Goal: Information Seeking & Learning: Learn about a topic

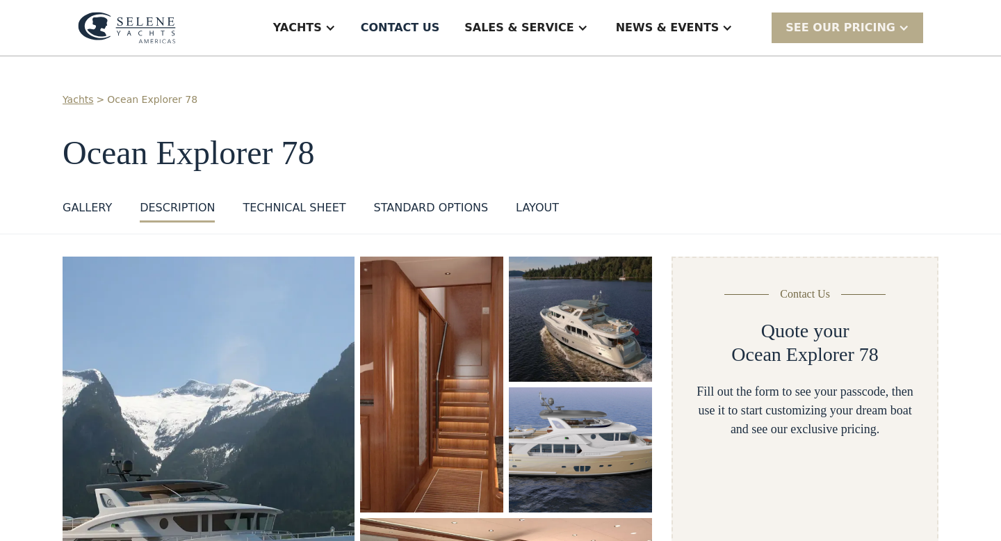
scroll to position [534, 0]
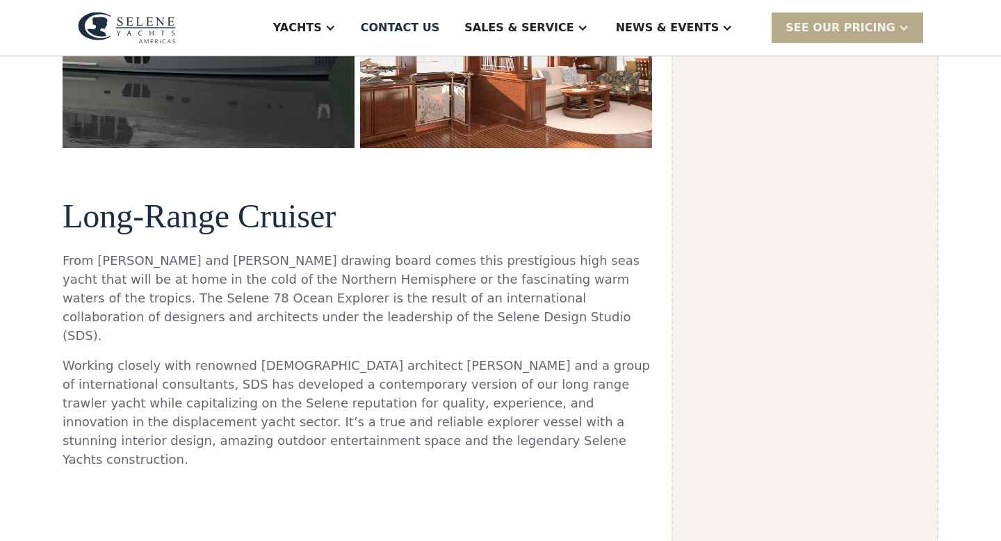
select select "**********"
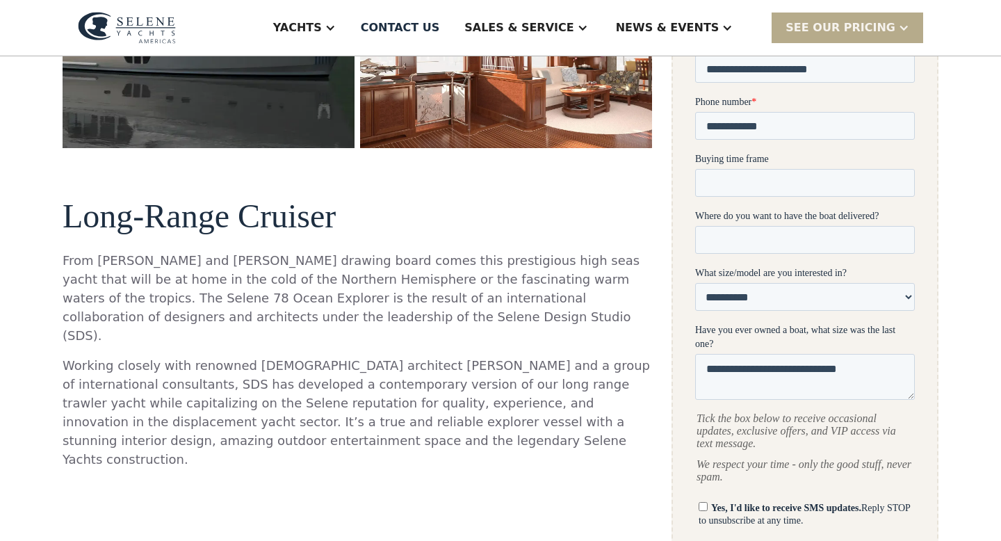
scroll to position [0, 0]
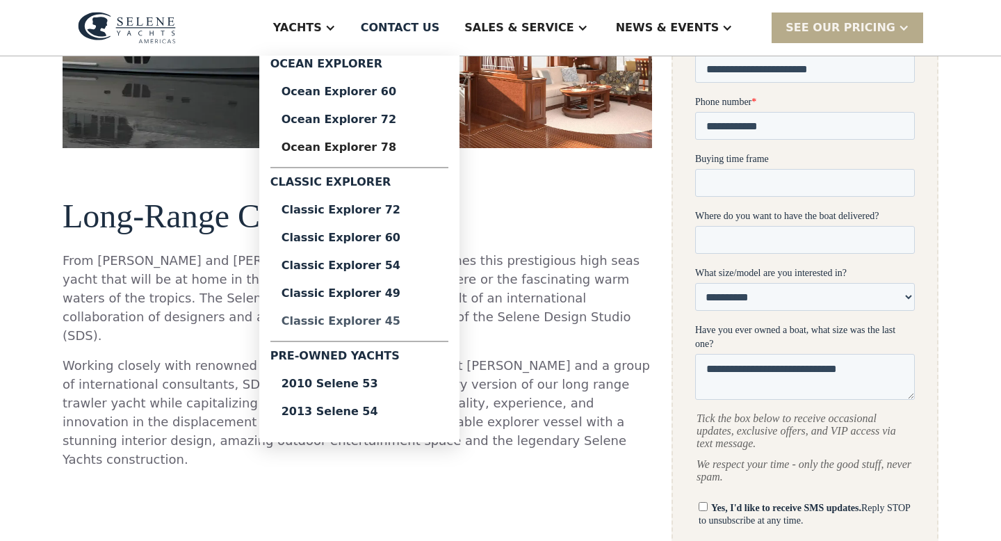
click at [372, 320] on div "Classic Explorer 45" at bounding box center [359, 321] width 156 height 11
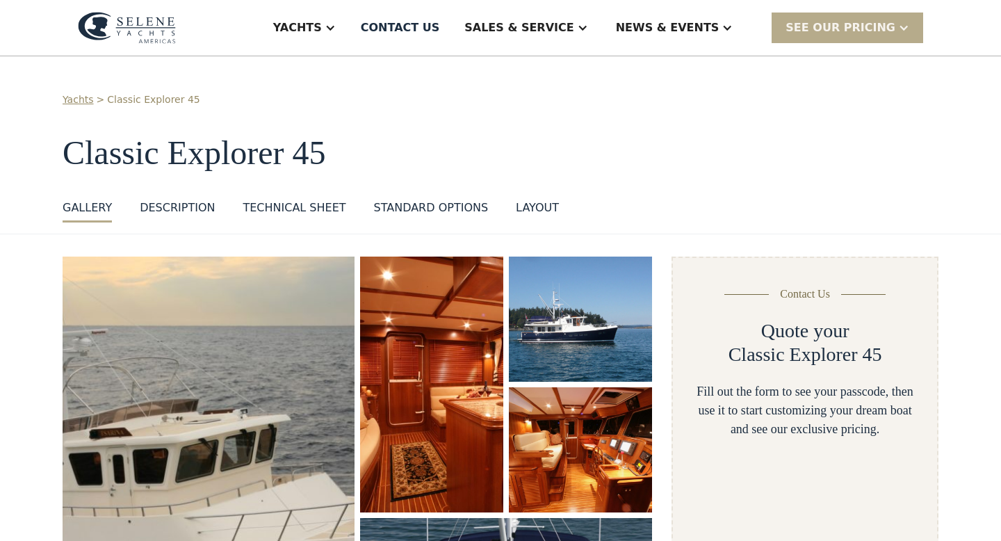
select select "**********"
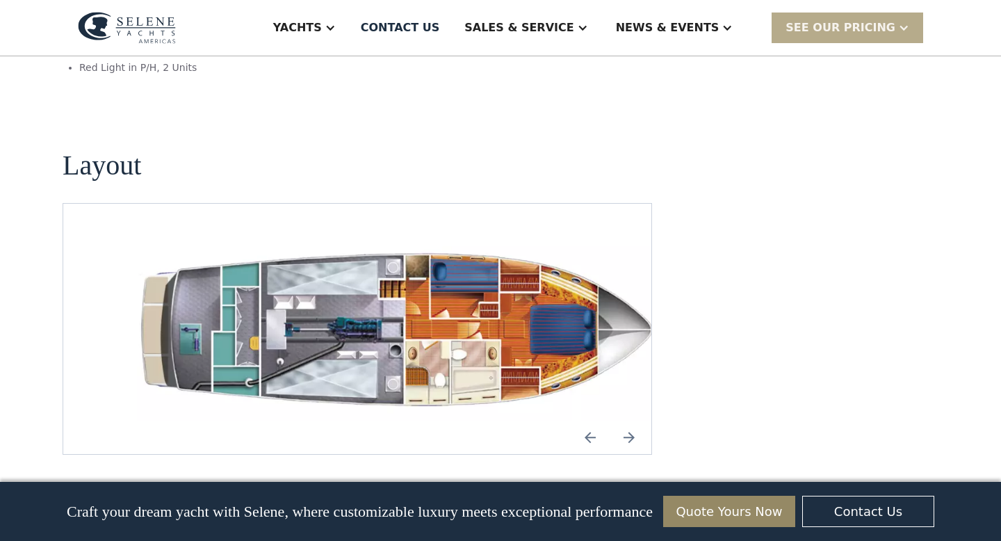
scroll to position [1950, 0]
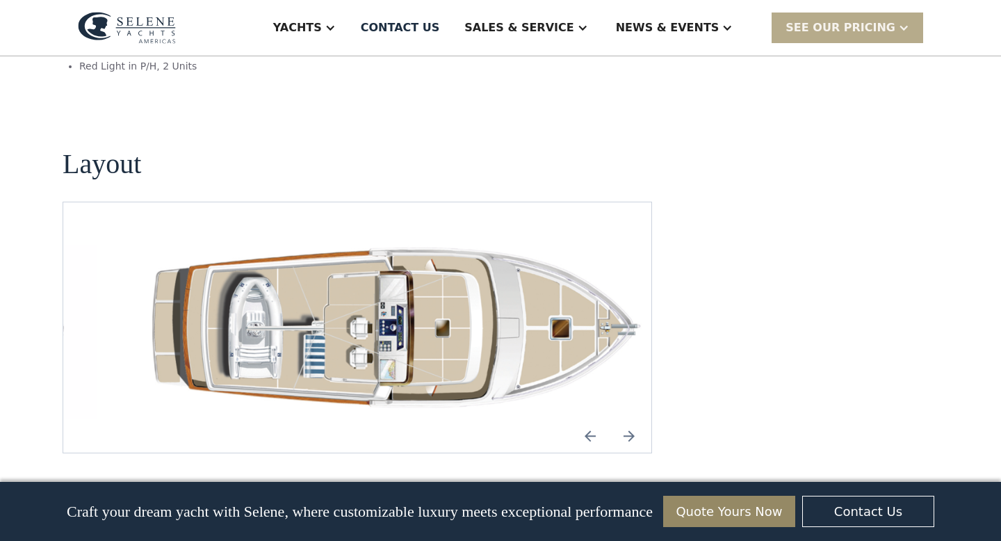
click at [587, 419] on img "Previous slide" at bounding box center [589, 435] width 33 height 33
click at [628, 419] on img "Next slide" at bounding box center [628, 435] width 33 height 33
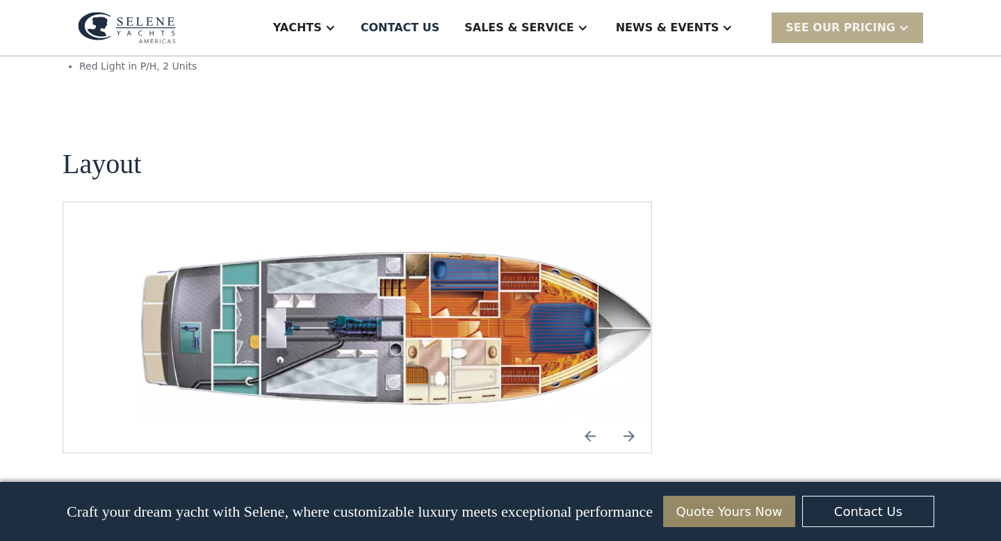
click at [590, 419] on img "Previous slide" at bounding box center [589, 435] width 33 height 33
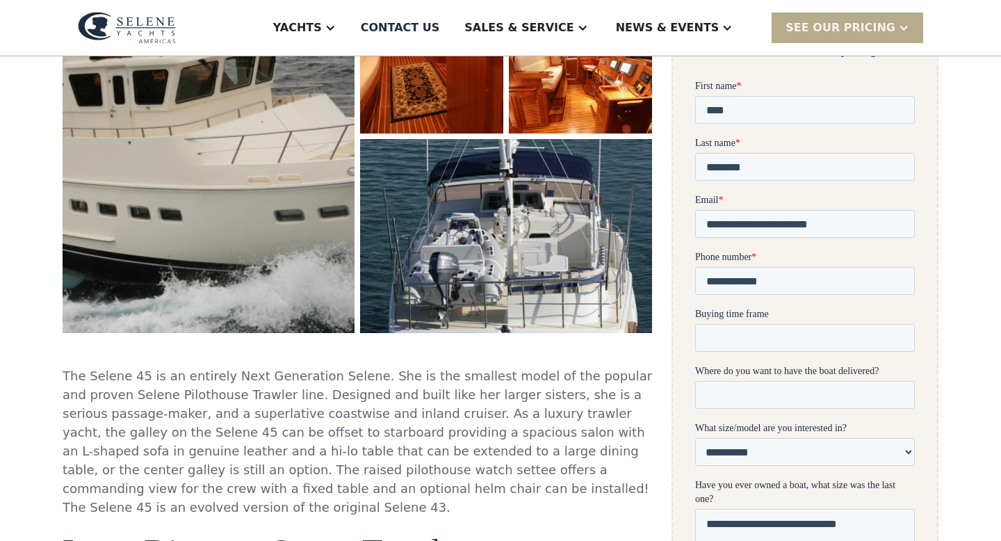
scroll to position [197, 0]
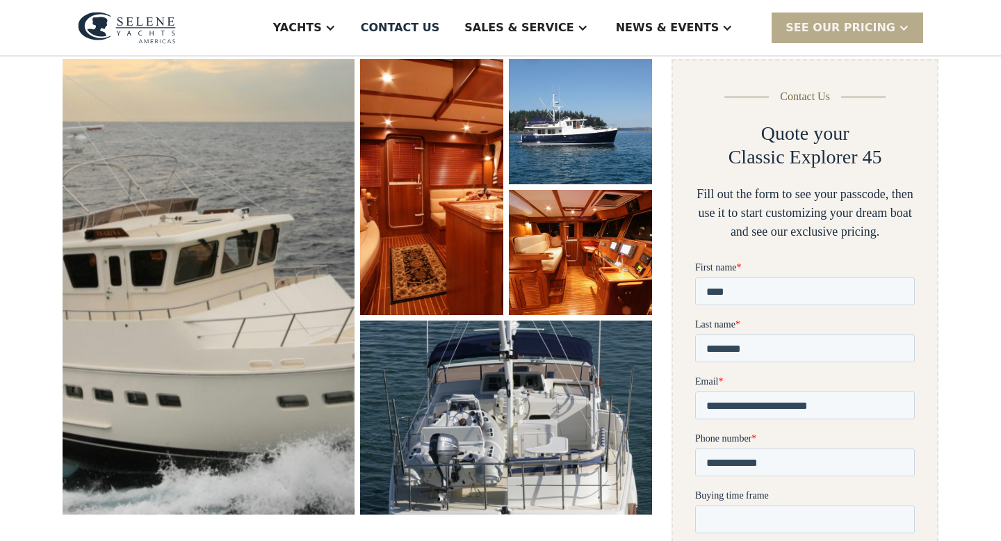
click at [240, 309] on img "open lightbox" at bounding box center [209, 286] width 304 height 473
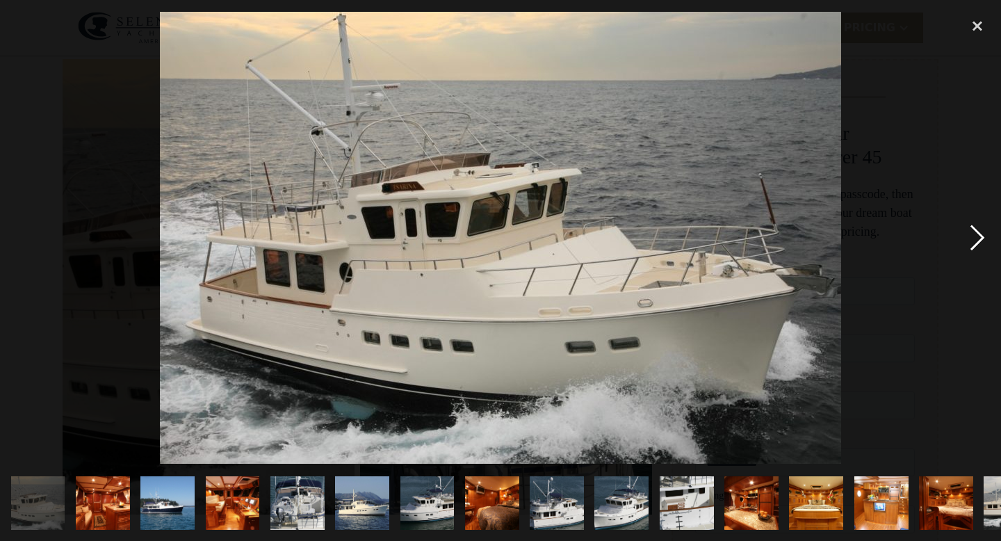
click at [974, 234] on div "next image" at bounding box center [976, 238] width 47 height 454
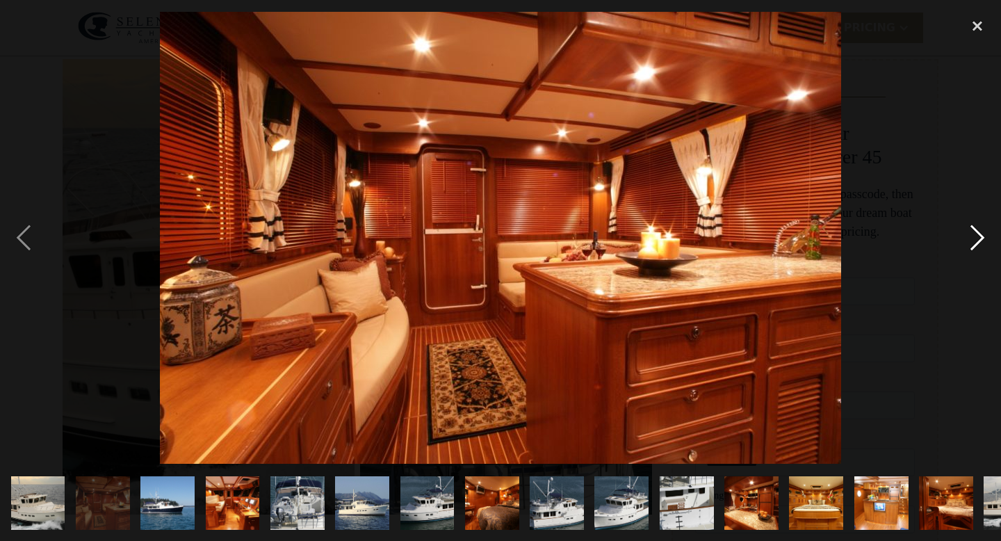
click at [974, 234] on div "next image" at bounding box center [976, 238] width 47 height 454
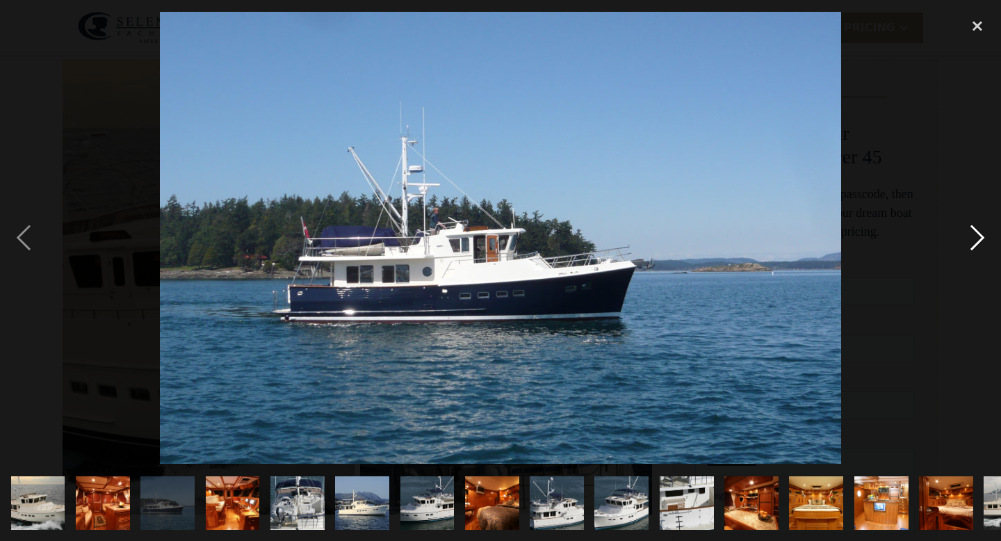
click at [974, 234] on div "next image" at bounding box center [976, 238] width 47 height 454
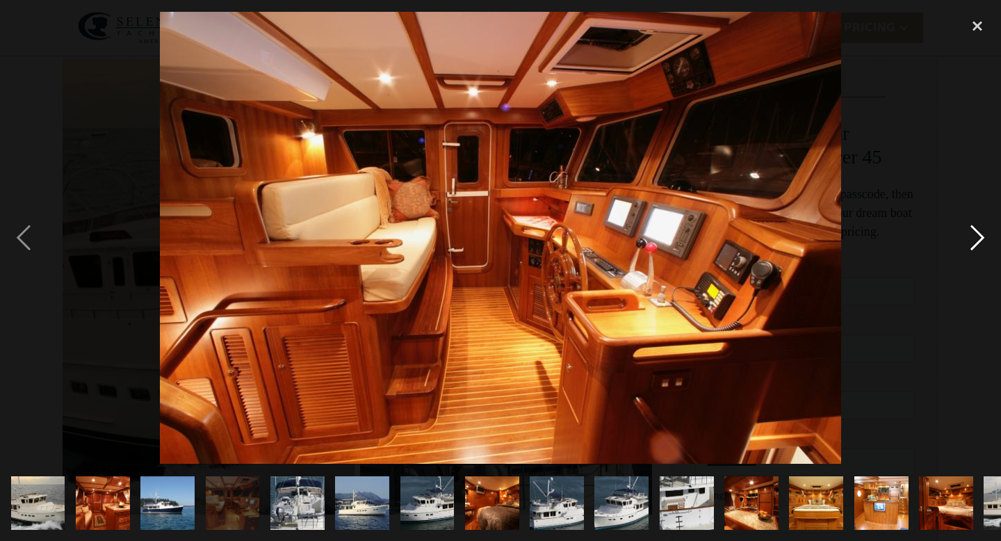
click at [974, 234] on div "next image" at bounding box center [976, 238] width 47 height 454
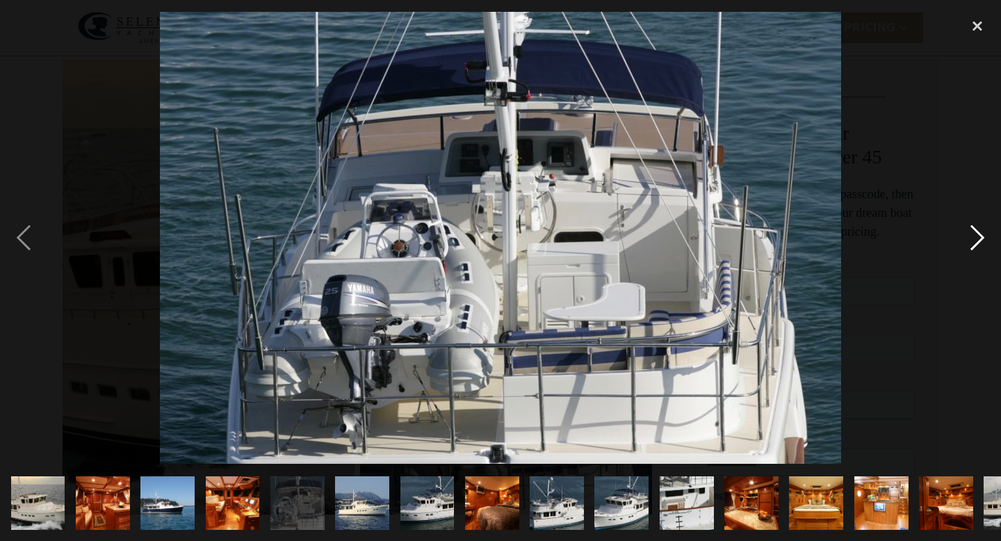
click at [974, 234] on div "next image" at bounding box center [976, 238] width 47 height 454
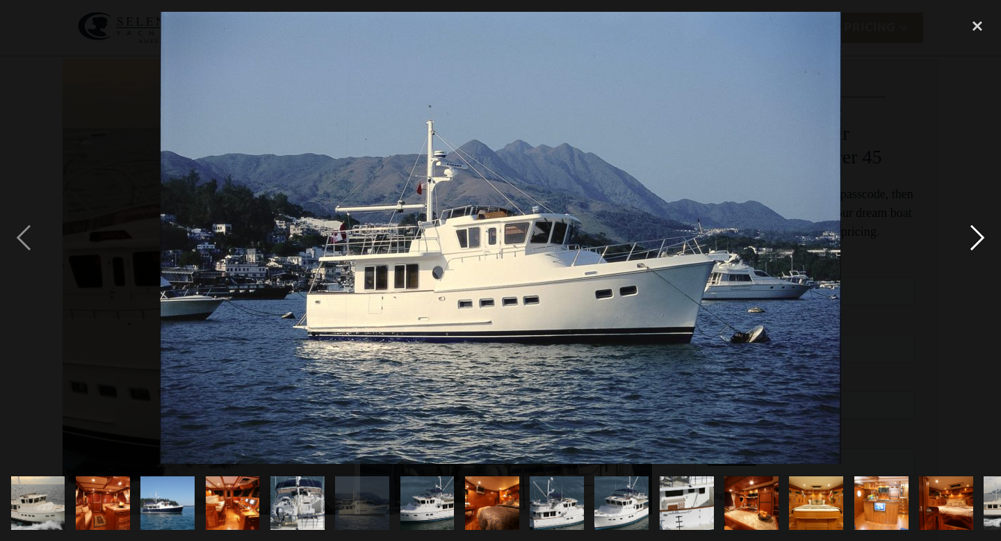
click at [974, 234] on div "next image" at bounding box center [976, 238] width 47 height 454
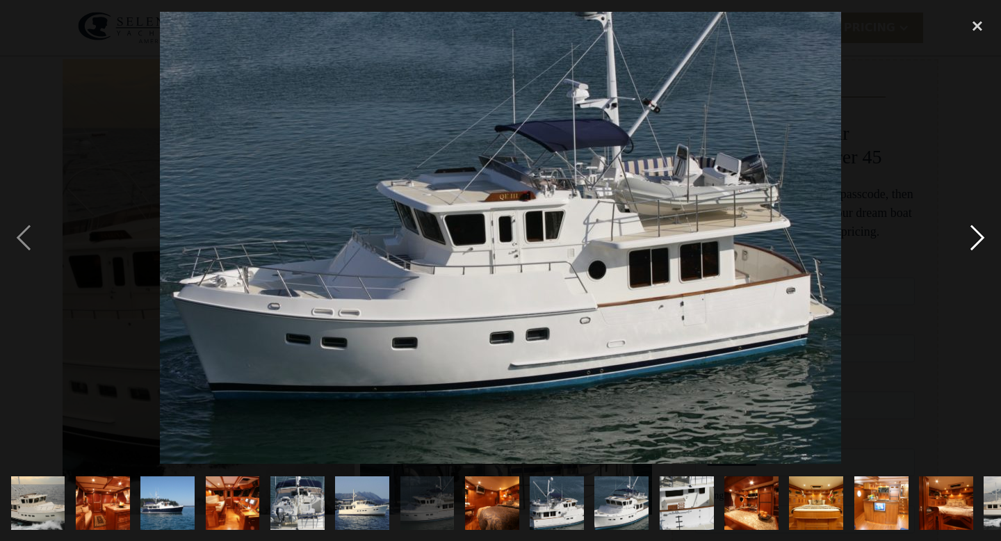
click at [974, 234] on div "next image" at bounding box center [976, 238] width 47 height 454
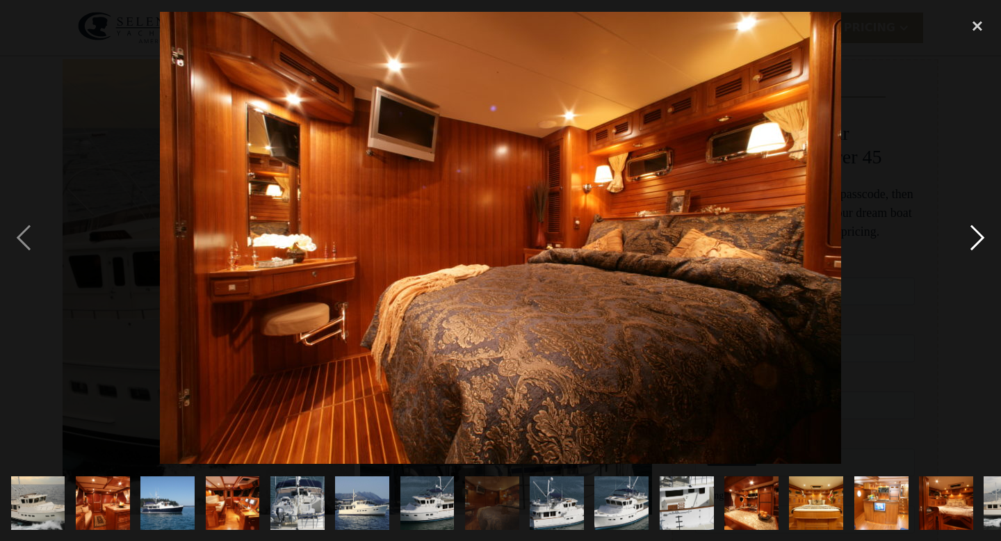
click at [974, 234] on div "next image" at bounding box center [976, 238] width 47 height 454
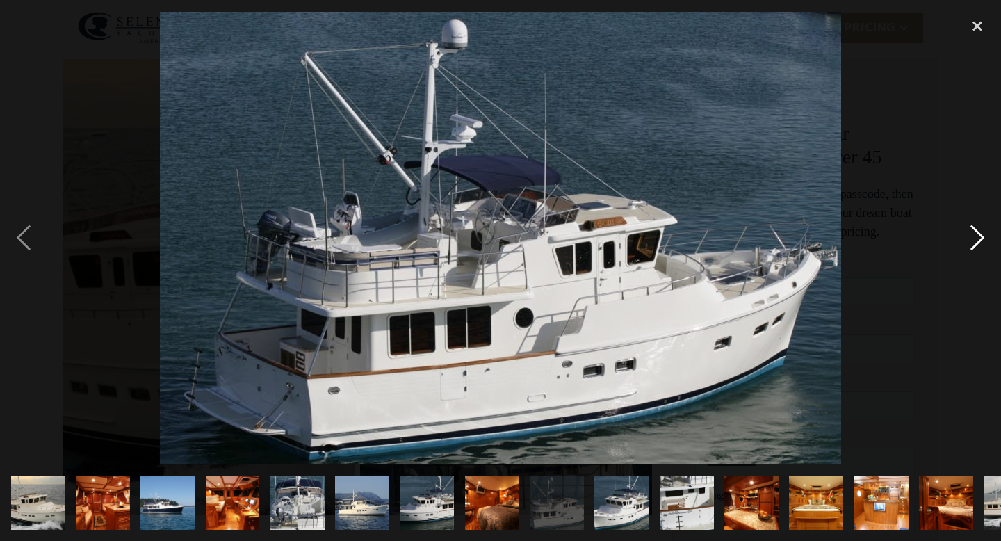
click at [974, 234] on div "next image" at bounding box center [976, 238] width 47 height 454
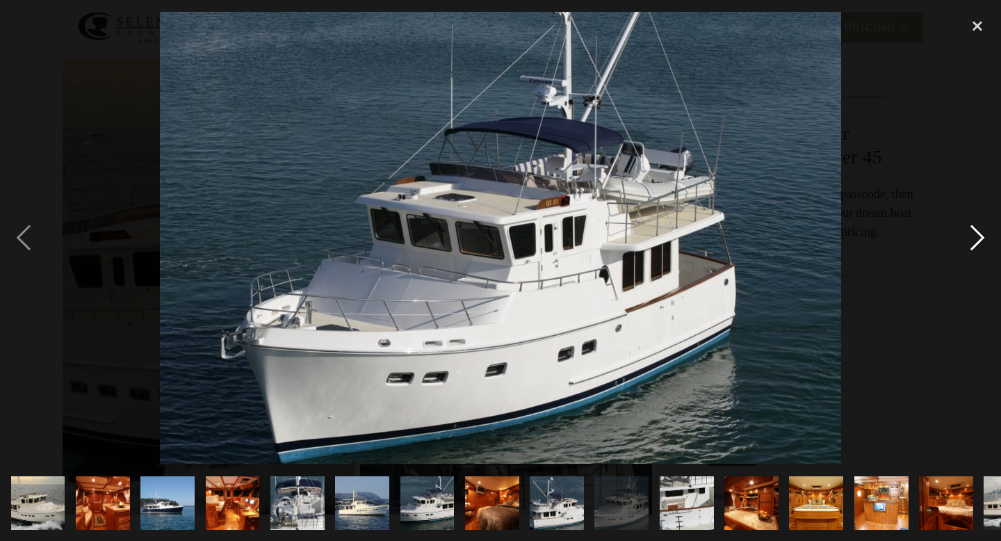
click at [974, 234] on div "next image" at bounding box center [976, 238] width 47 height 454
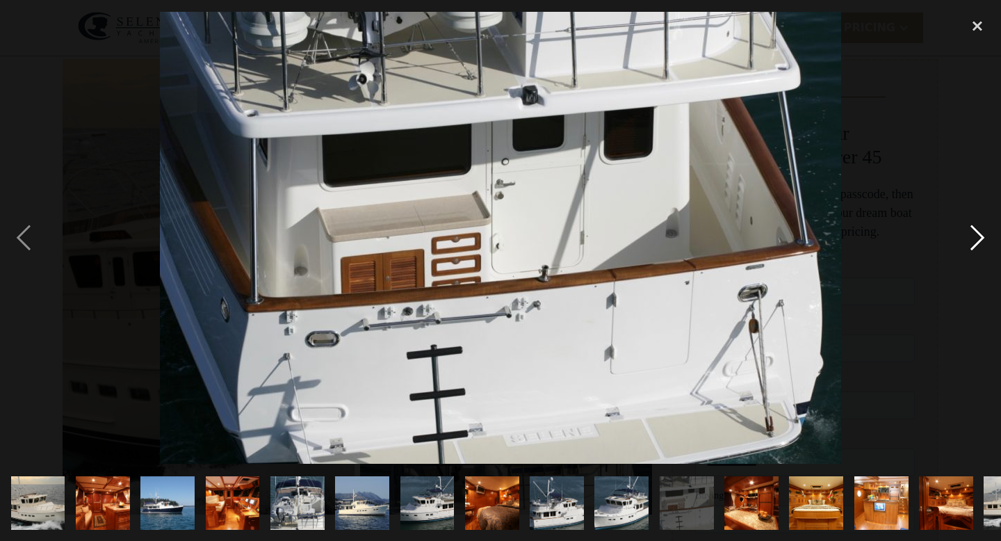
click at [974, 234] on div "next image" at bounding box center [976, 238] width 47 height 454
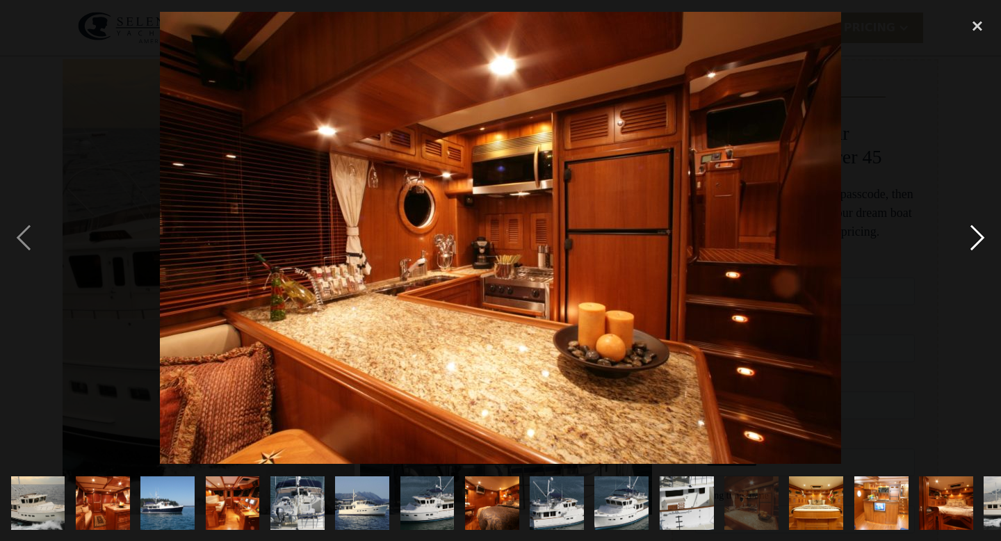
click at [974, 234] on div "next image" at bounding box center [976, 238] width 47 height 454
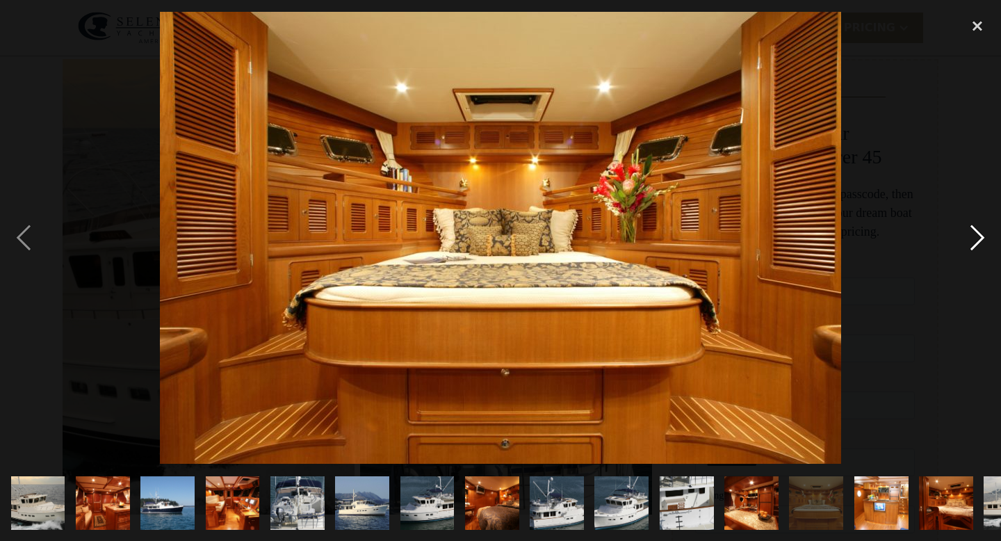
click at [974, 234] on div "next image" at bounding box center [976, 238] width 47 height 454
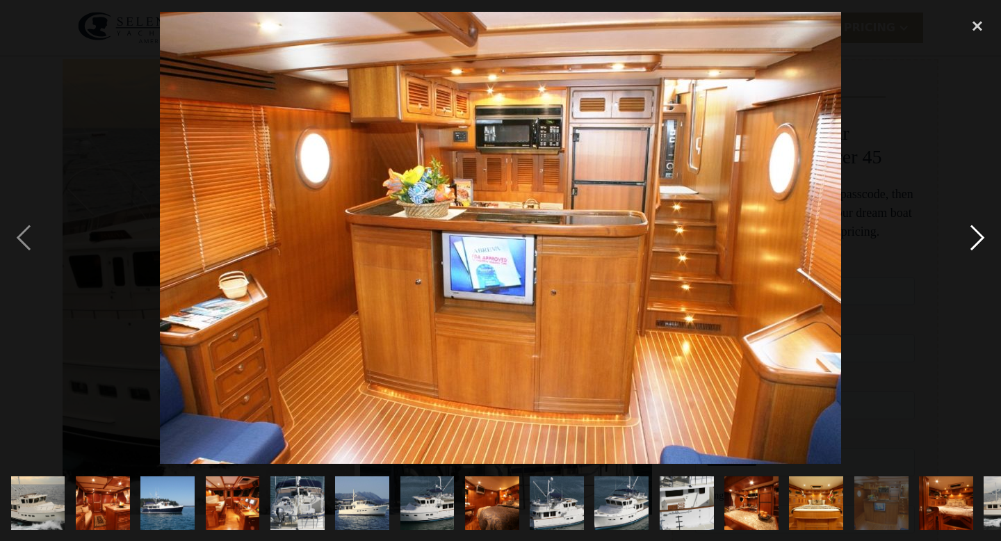
click at [974, 234] on div "next image" at bounding box center [976, 238] width 47 height 454
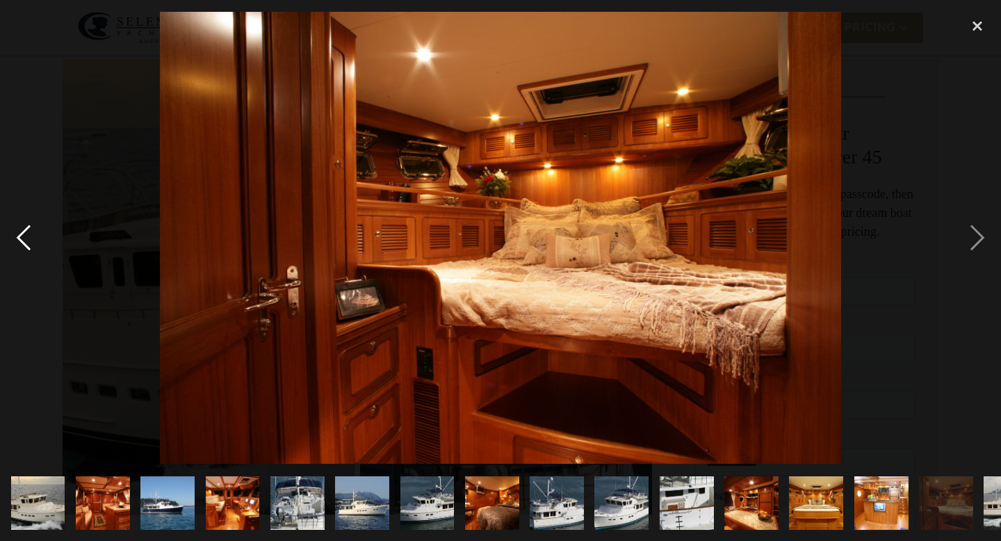
click at [15, 227] on div "previous image" at bounding box center [23, 238] width 47 height 454
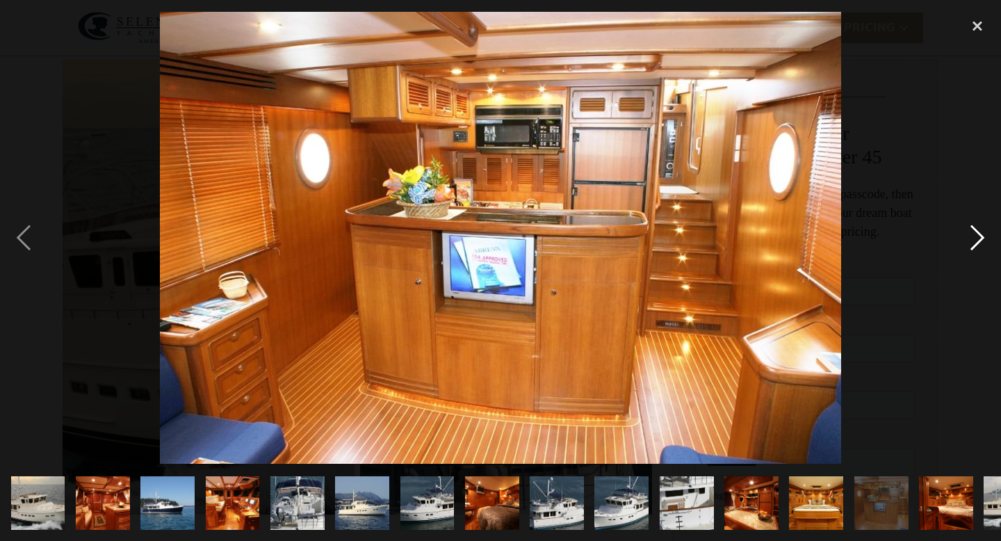
click at [973, 234] on div "next image" at bounding box center [976, 238] width 47 height 454
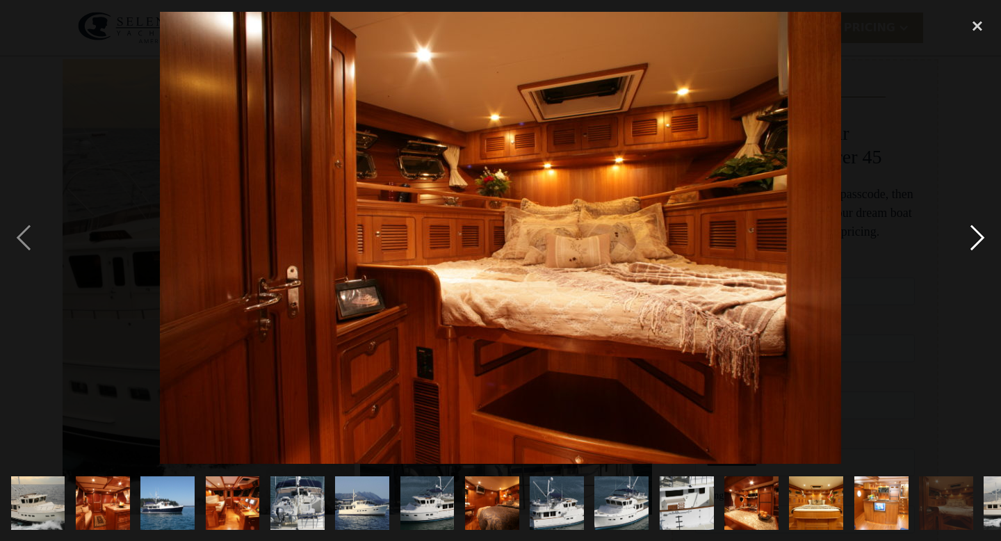
click at [973, 234] on div "next image" at bounding box center [976, 238] width 47 height 454
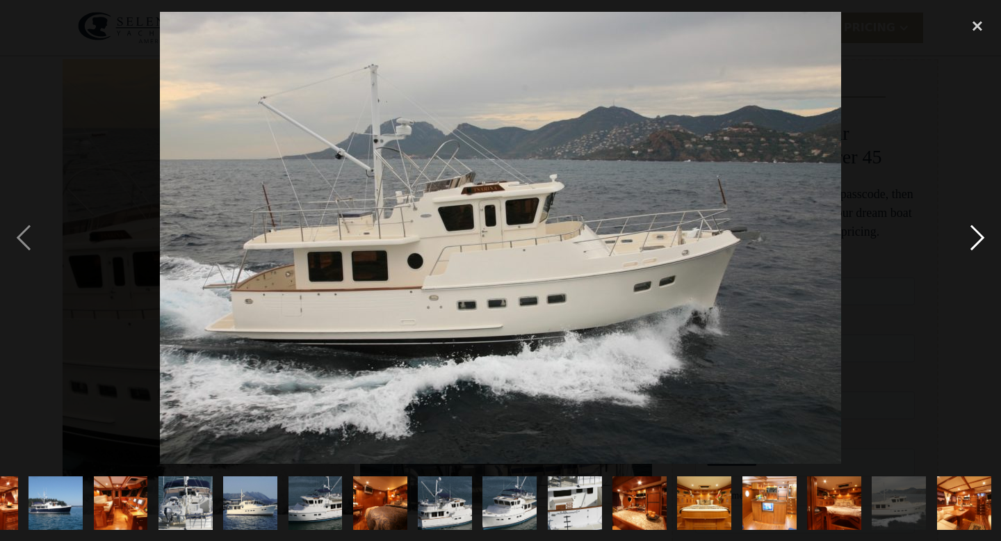
scroll to position [0, 113]
click at [973, 234] on div "next image" at bounding box center [976, 238] width 47 height 454
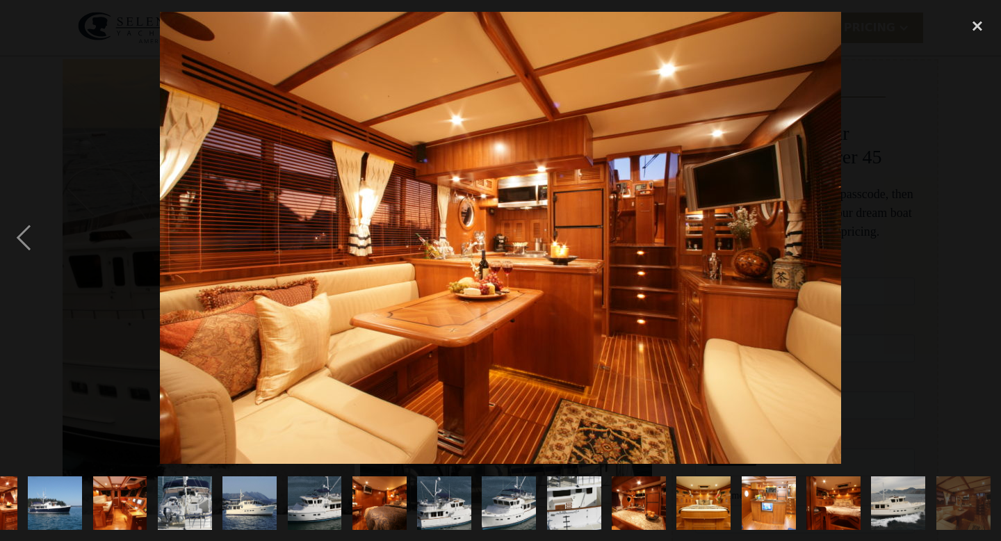
click at [973, 234] on div "next image" at bounding box center [976, 238] width 47 height 454
click at [979, 26] on div "close lightbox" at bounding box center [976, 26] width 47 height 31
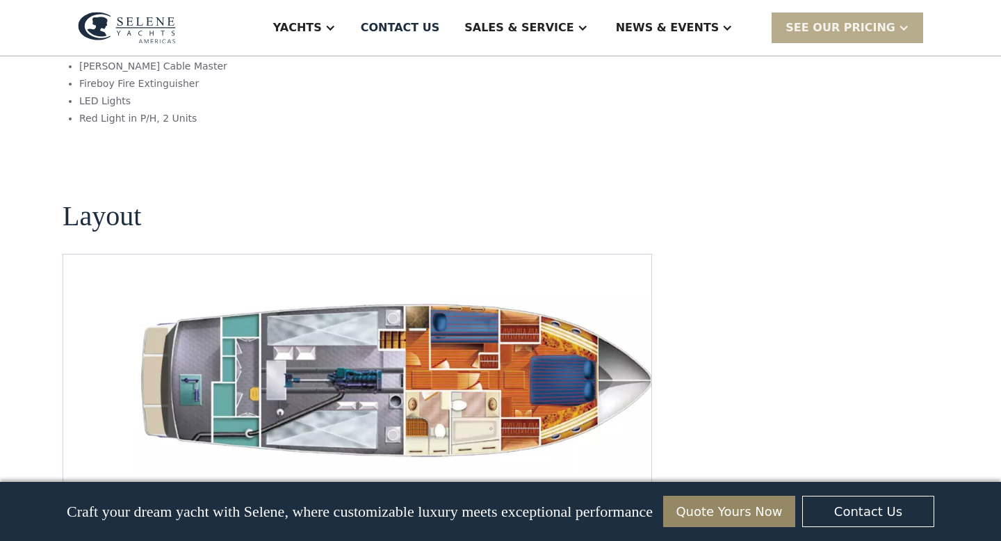
scroll to position [1900, 0]
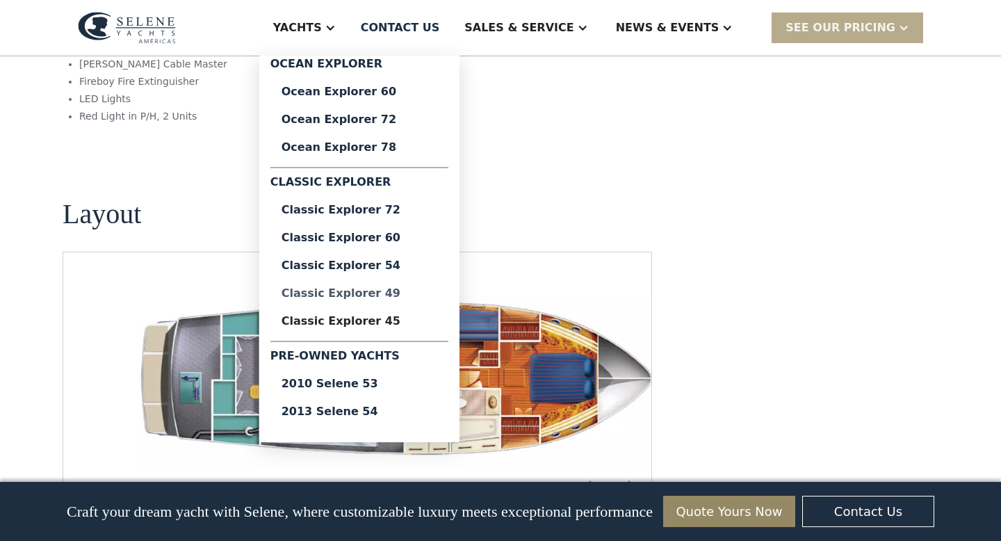
click at [407, 293] on div "Classic Explorer 49" at bounding box center [359, 293] width 156 height 11
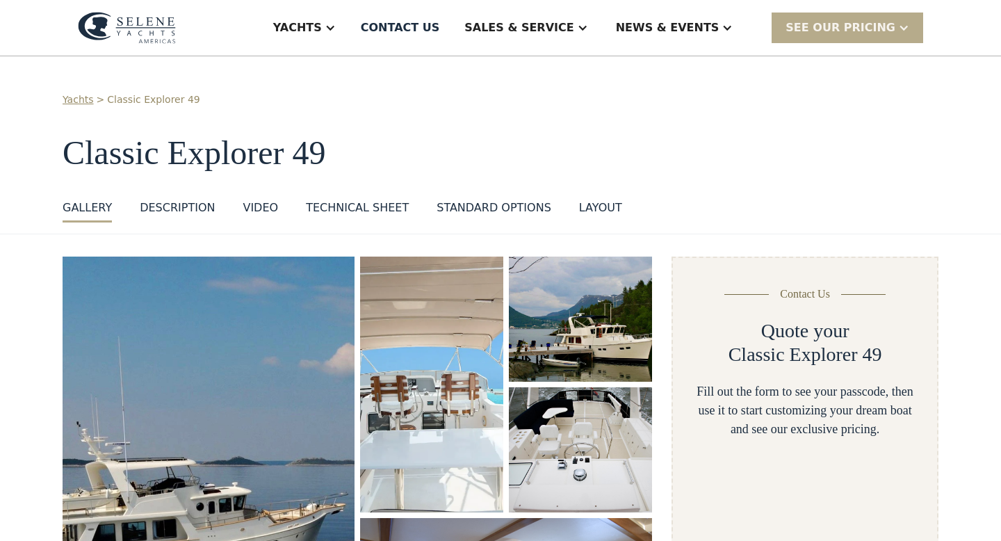
select select "**********"
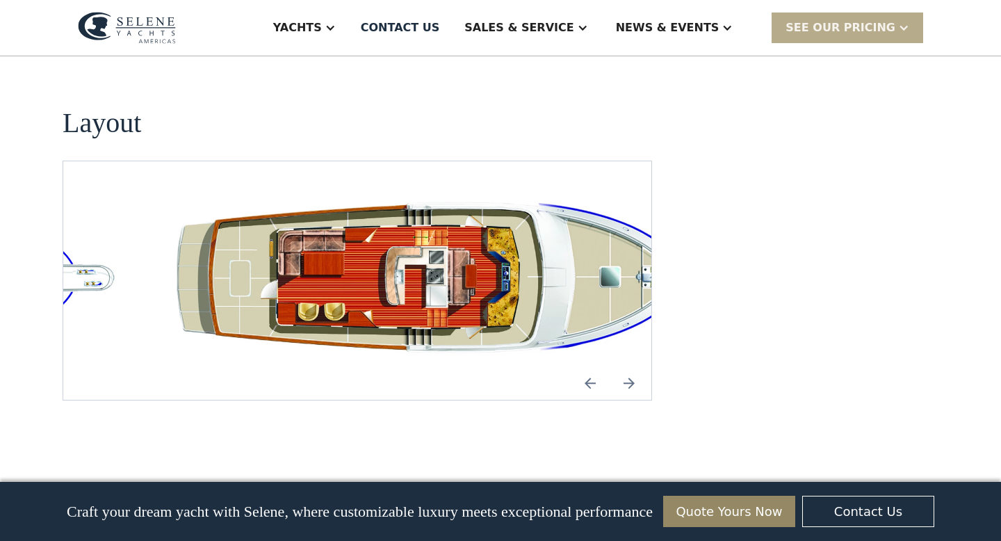
scroll to position [2629, 0]
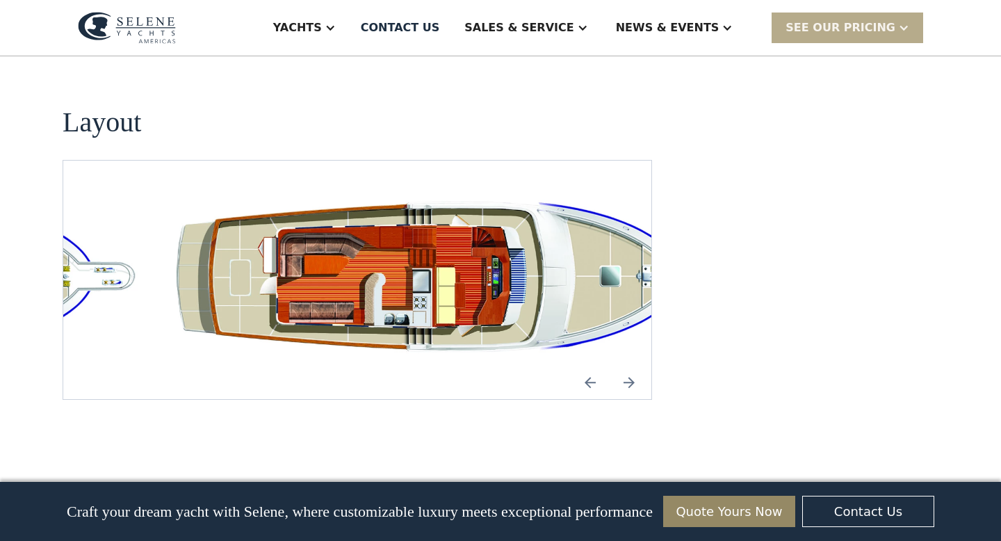
click at [591, 366] on img "Previous slide" at bounding box center [589, 382] width 33 height 33
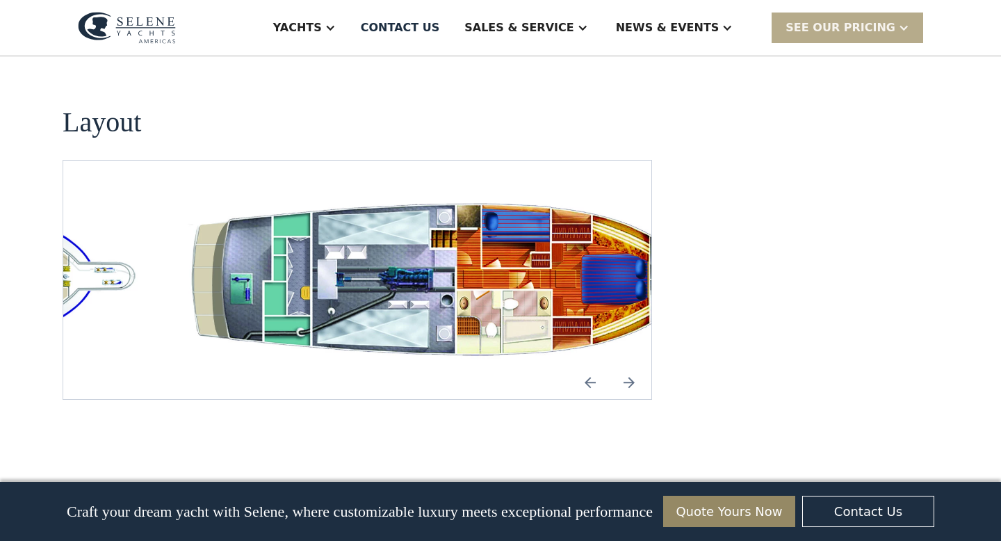
click at [591, 366] on img "Previous slide" at bounding box center [589, 382] width 33 height 33
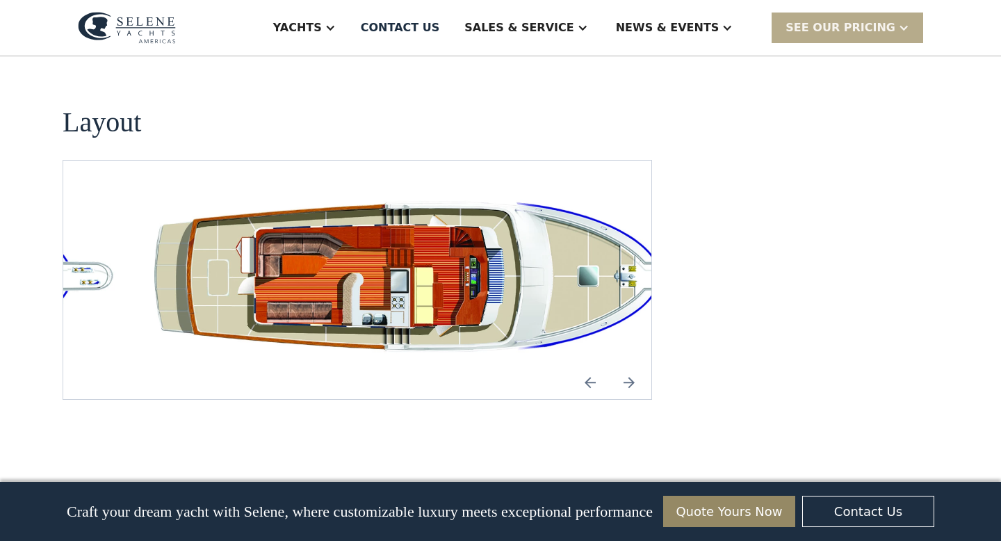
click at [591, 366] on img "Previous slide" at bounding box center [589, 382] width 33 height 33
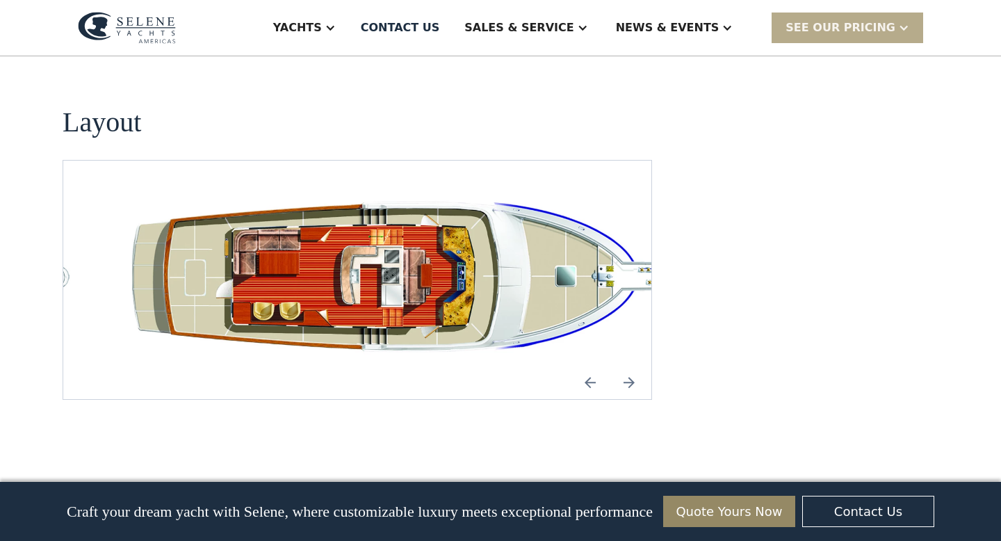
click at [431, 256] on img "open lightbox" at bounding box center [402, 280] width 566 height 172
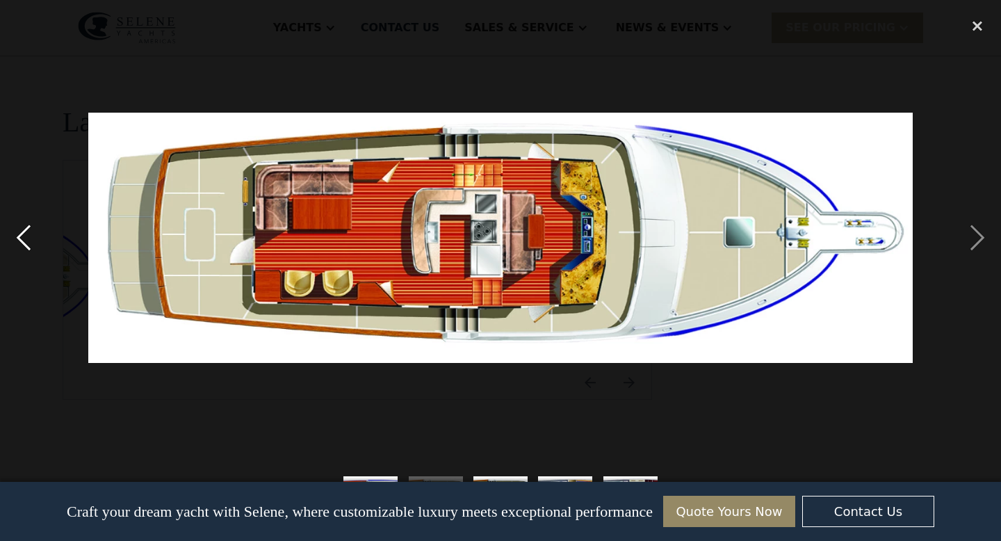
click at [25, 234] on div "previous image" at bounding box center [23, 238] width 47 height 454
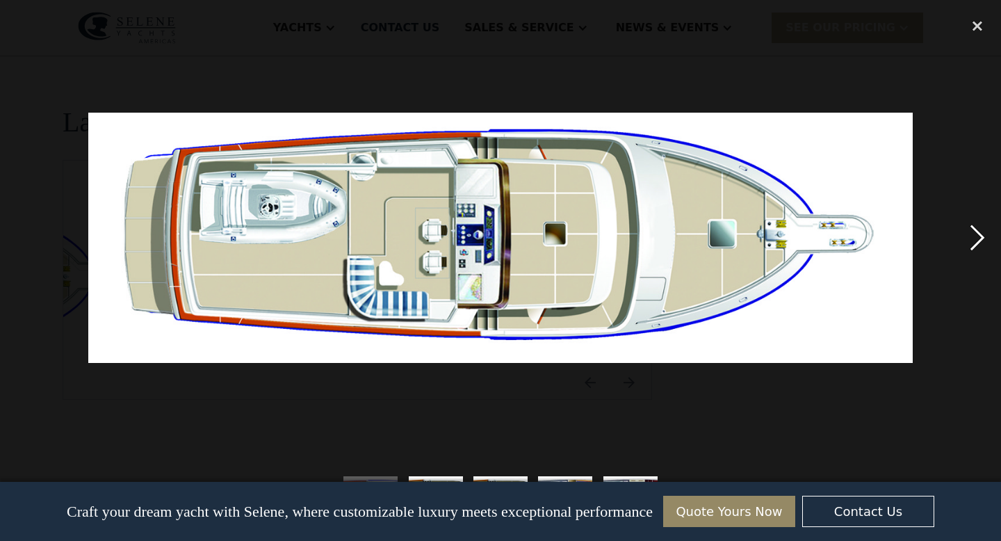
click at [980, 238] on div "next image" at bounding box center [976, 238] width 47 height 454
